Goal: Task Accomplishment & Management: Use online tool/utility

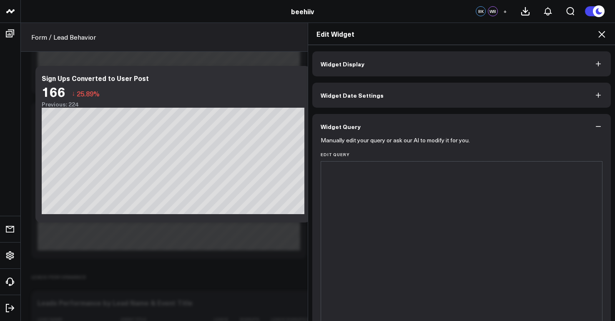
scroll to position [645, 0]
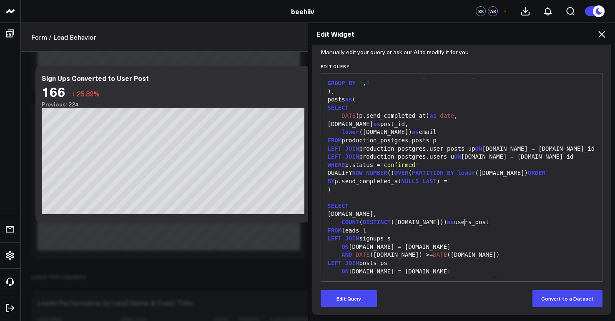
click at [460, 225] on div "COUNT ( DISTINCT ([DOMAIN_NAME])) as users_post" at bounding box center [461, 222] width 273 height 8
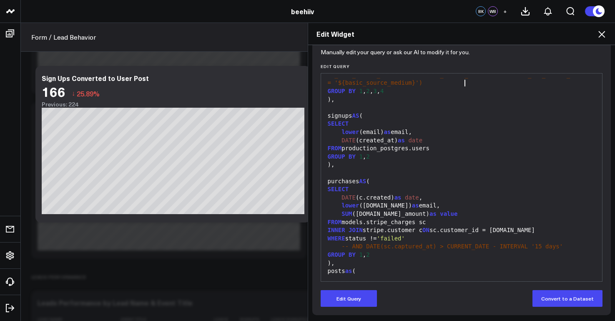
scroll to position [466, 0]
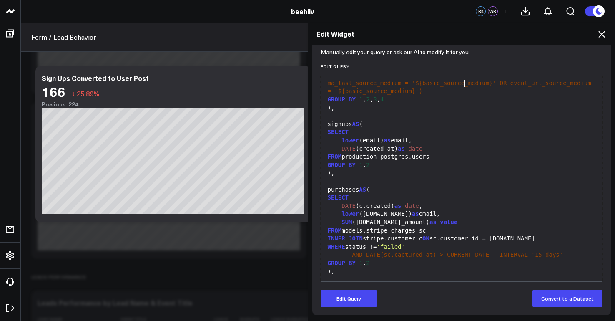
click at [602, 37] on icon at bounding box center [602, 34] width 10 height 10
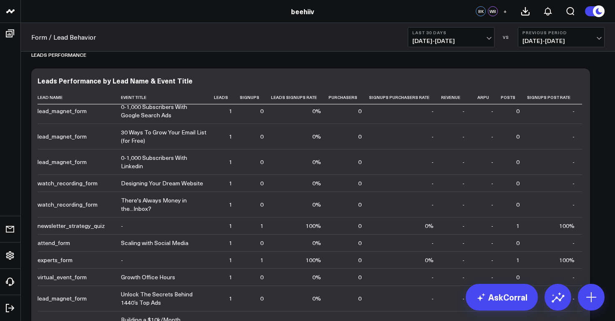
scroll to position [741, 0]
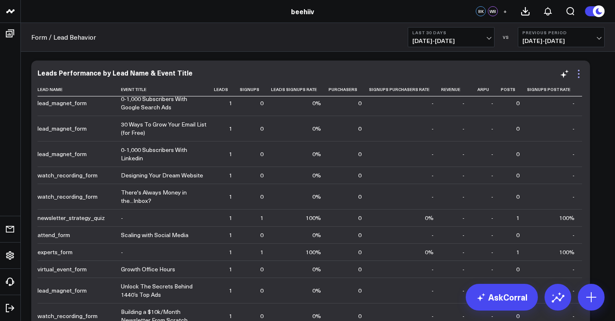
click at [578, 73] on icon at bounding box center [579, 74] width 10 height 10
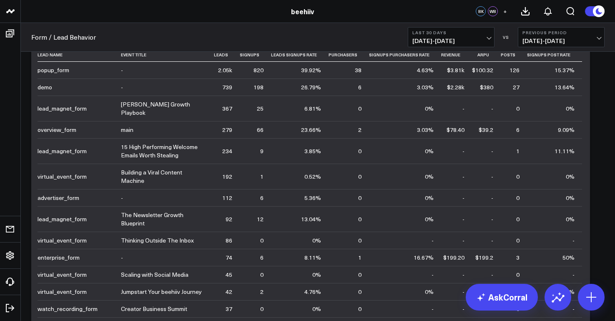
scroll to position [640, 0]
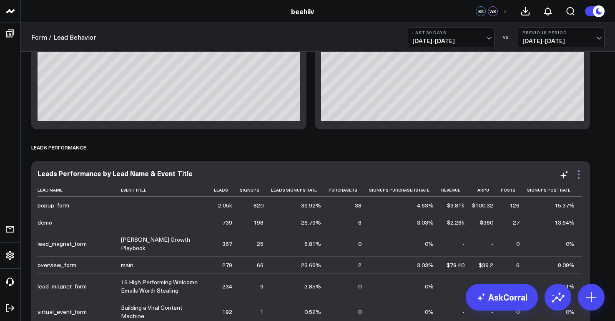
click at [579, 171] on icon at bounding box center [579, 171] width 2 height 2
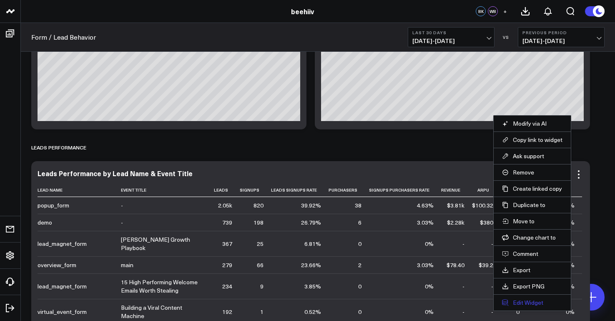
click at [525, 301] on button "Edit Widget" at bounding box center [532, 303] width 60 height 8
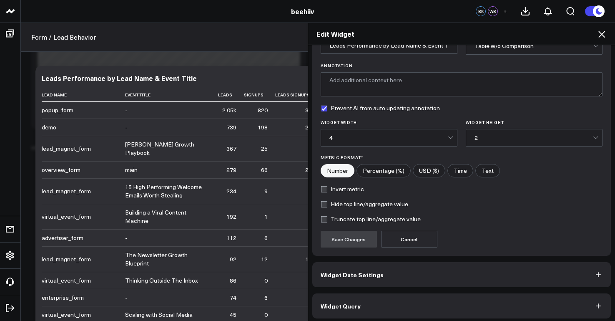
scroll to position [49, 0]
click at [595, 308] on icon "button" at bounding box center [598, 305] width 8 height 8
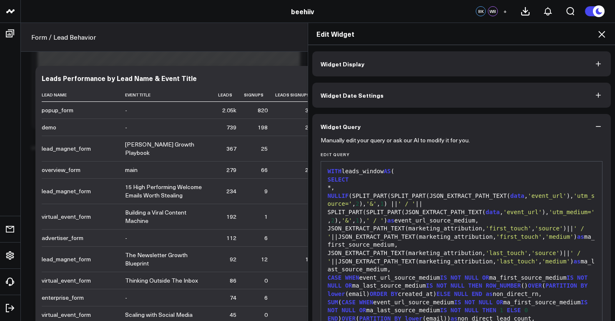
click at [451, 236] on div "JSON_EXTRACT_PATH_TEXT(marketing_attribution, 'first_touch' , 'source' )|| ' / …" at bounding box center [461, 236] width 273 height 25
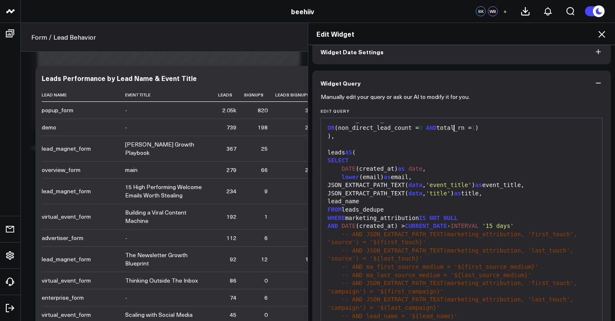
scroll to position [254, 0]
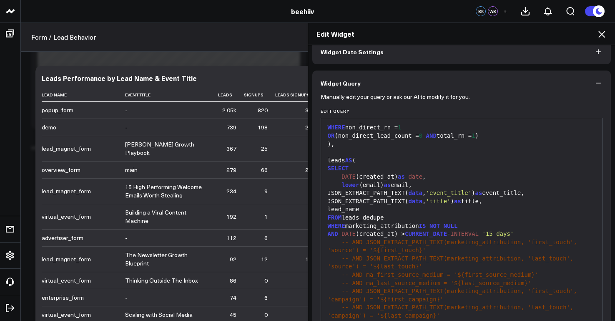
click at [603, 33] on icon at bounding box center [601, 34] width 7 height 7
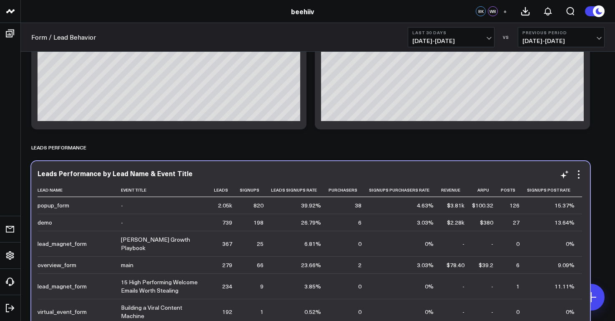
click at [194, 179] on div "Leads Performance by Lead Name & Event Title Lead Name Event Title Leads Signup…" at bounding box center [311, 321] width 546 height 304
click at [188, 176] on div "Leads Performance by Lead Name & Event Title" at bounding box center [311, 173] width 546 height 8
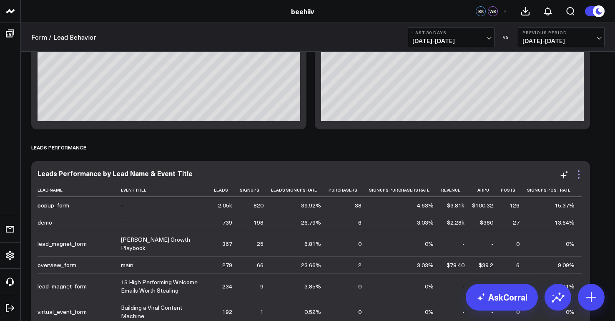
click at [581, 172] on icon at bounding box center [579, 174] width 10 height 10
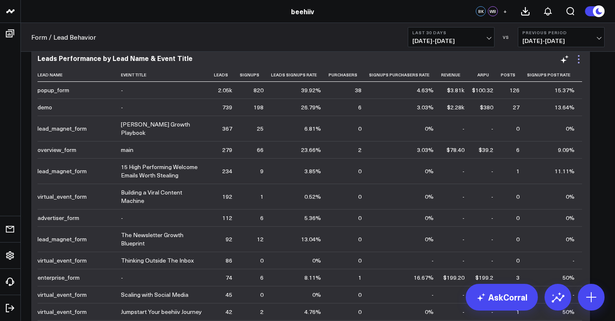
click at [578, 61] on icon at bounding box center [579, 59] width 10 height 10
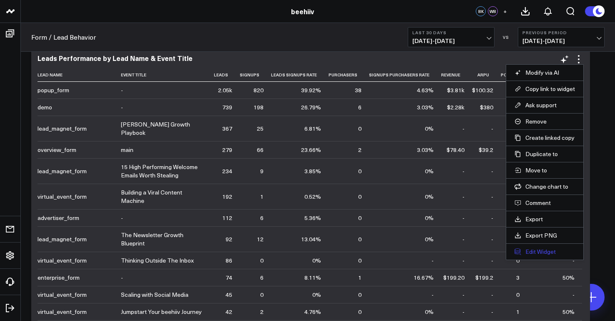
click at [552, 249] on button "Edit Widget" at bounding box center [545, 252] width 60 height 8
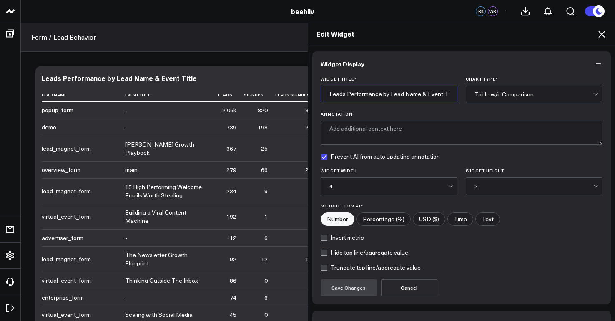
click at [358, 96] on input "Leads Performance by Lead Name & Event Title" at bounding box center [389, 93] width 137 height 17
click at [603, 38] on icon at bounding box center [602, 34] width 10 height 10
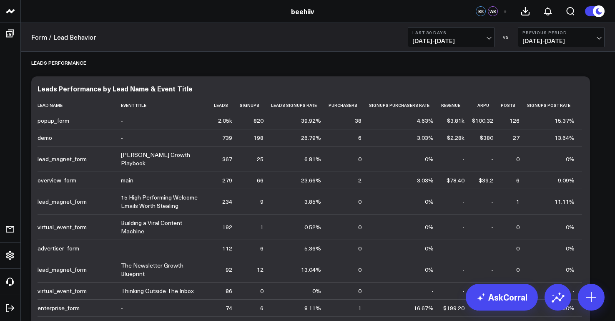
scroll to position [748, 0]
